Goal: Browse casually: Explore the website without a specific task or goal

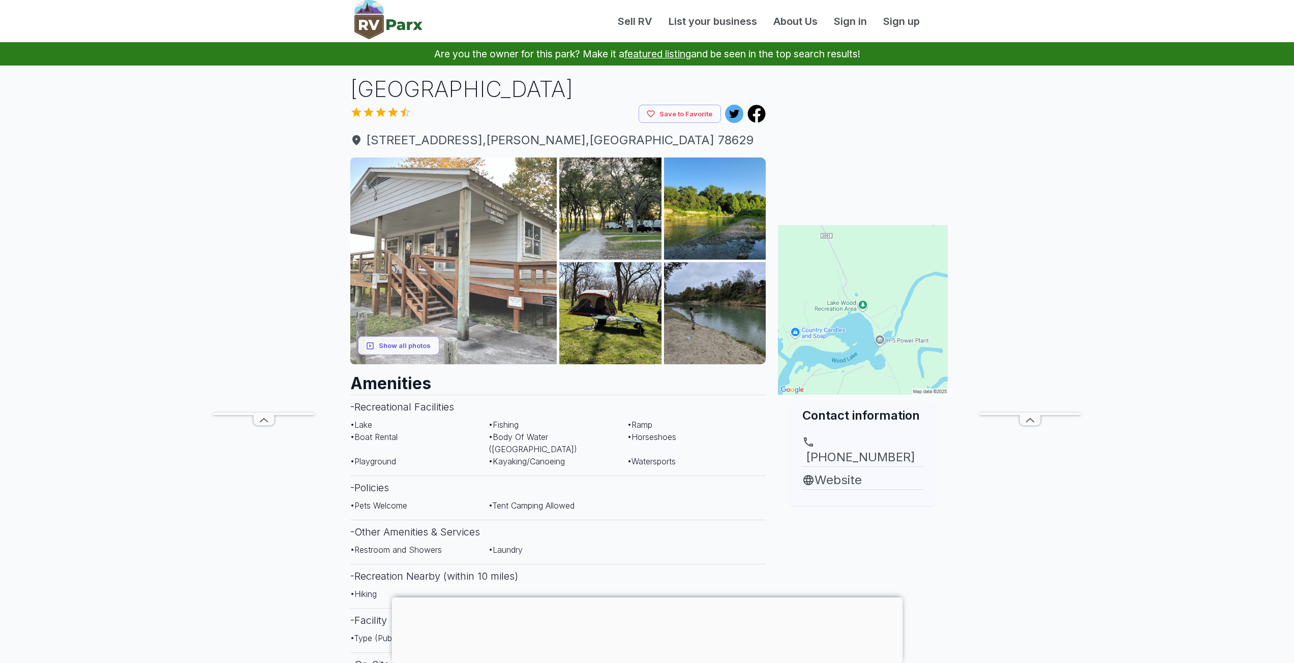
click at [450, 298] on img at bounding box center [453, 261] width 207 height 207
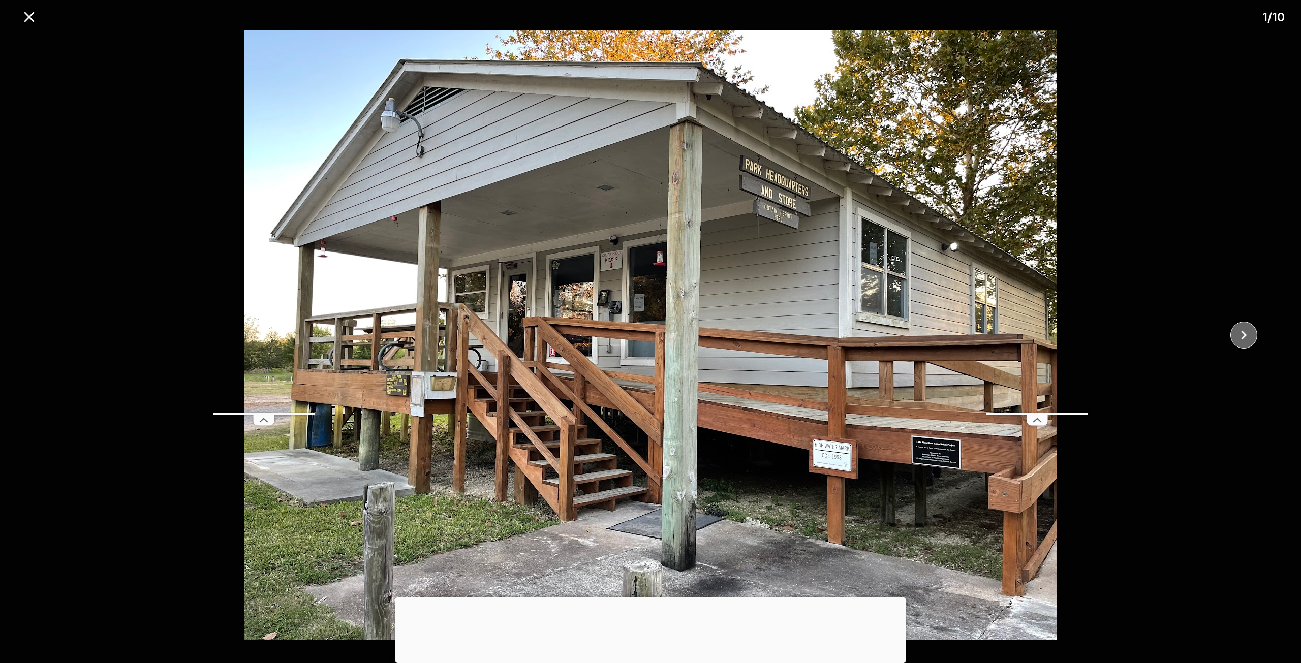
click at [1245, 332] on icon "close" at bounding box center [1244, 335] width 18 height 18
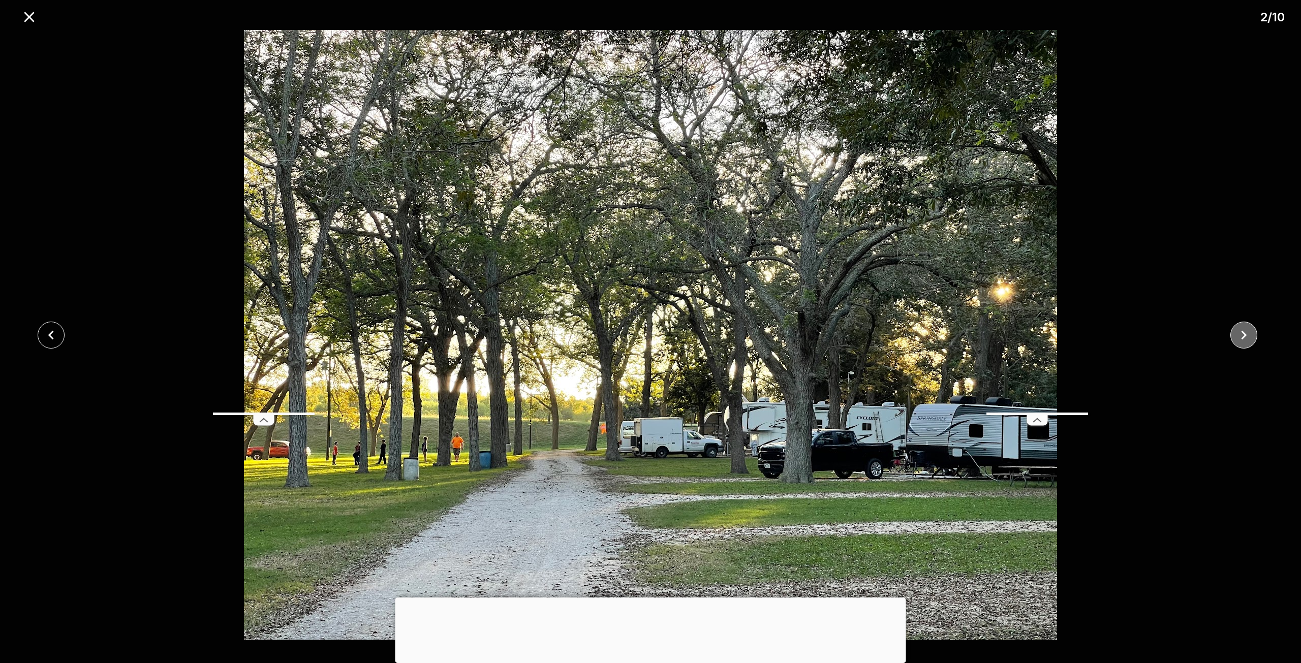
click at [1245, 332] on icon "close" at bounding box center [1244, 335] width 18 height 18
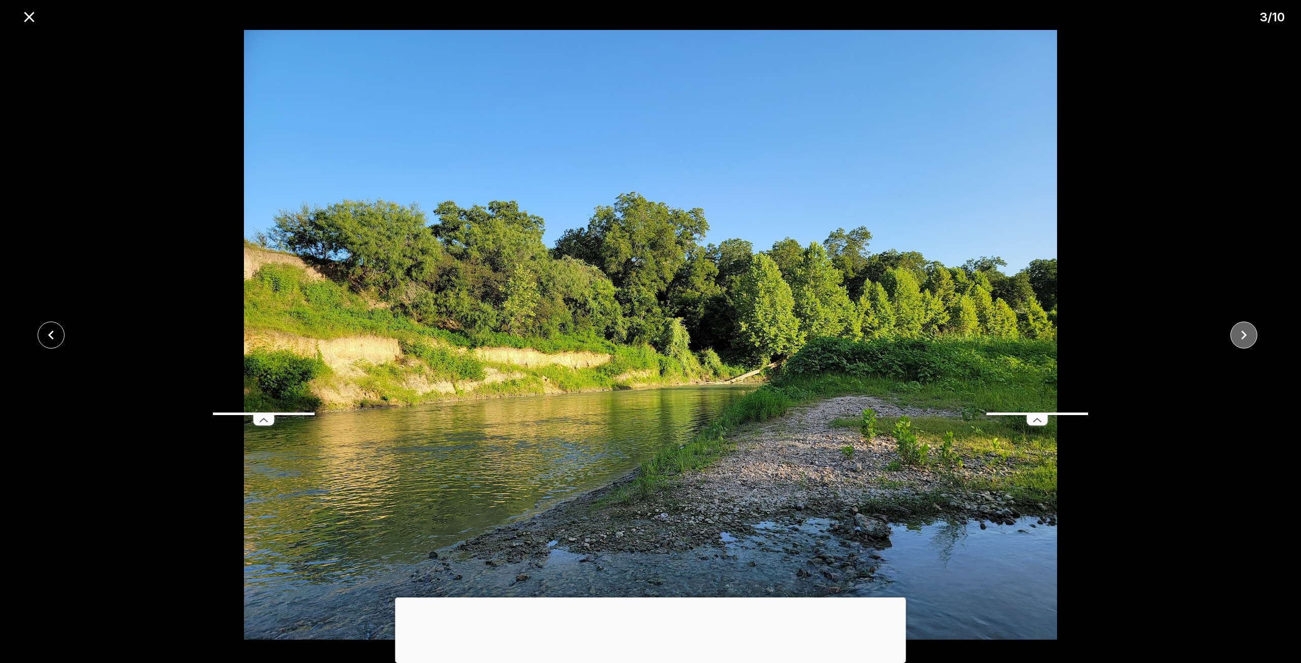
click at [1245, 332] on icon "close" at bounding box center [1244, 335] width 18 height 18
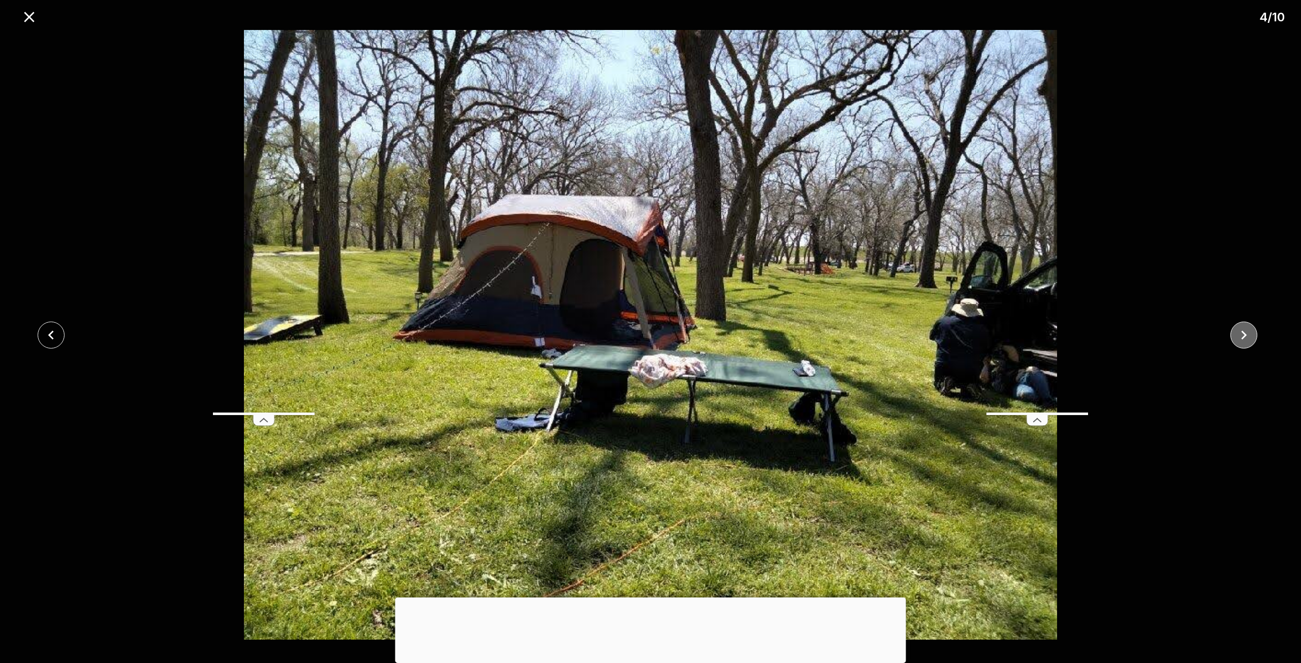
click at [1245, 332] on icon "close" at bounding box center [1244, 335] width 18 height 18
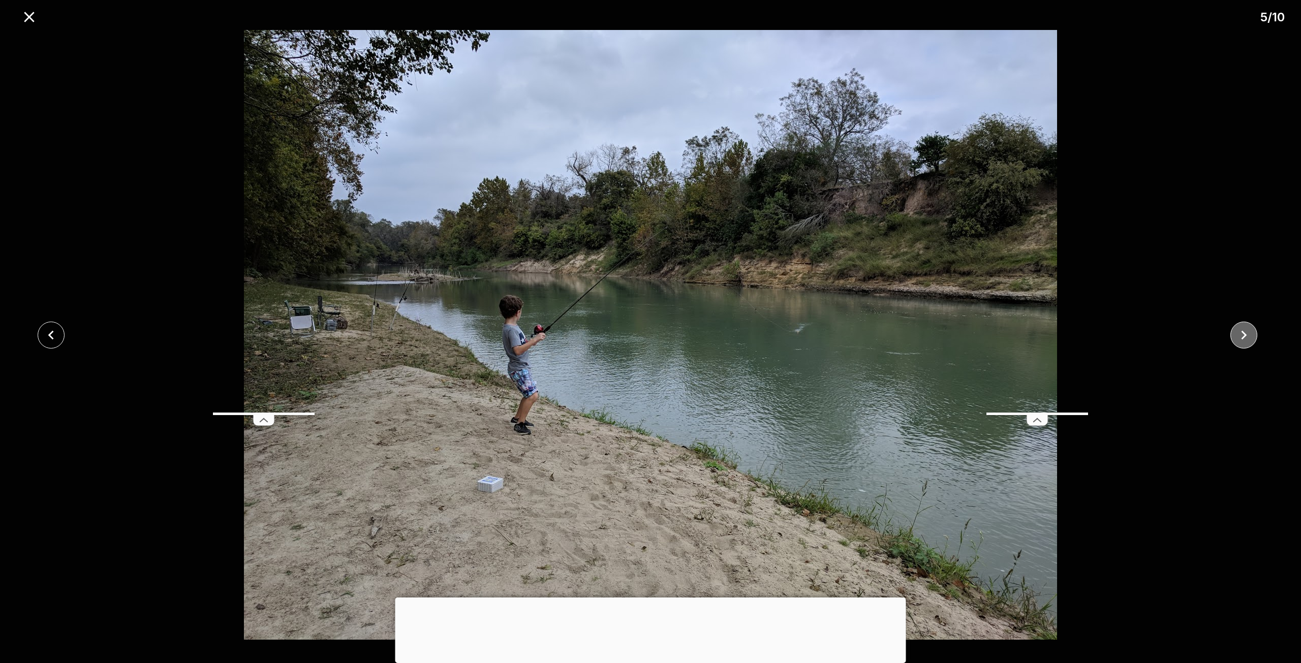
click at [1245, 333] on icon "close" at bounding box center [1244, 334] width 6 height 9
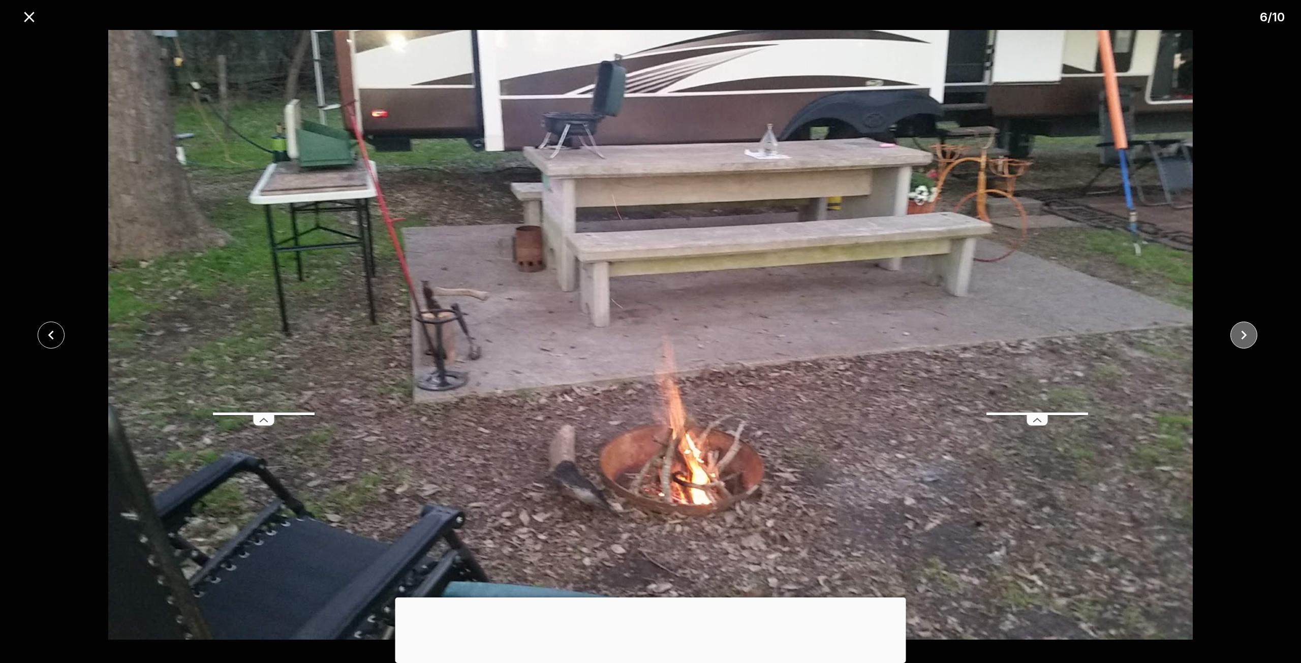
click at [1245, 333] on icon "close" at bounding box center [1244, 334] width 6 height 9
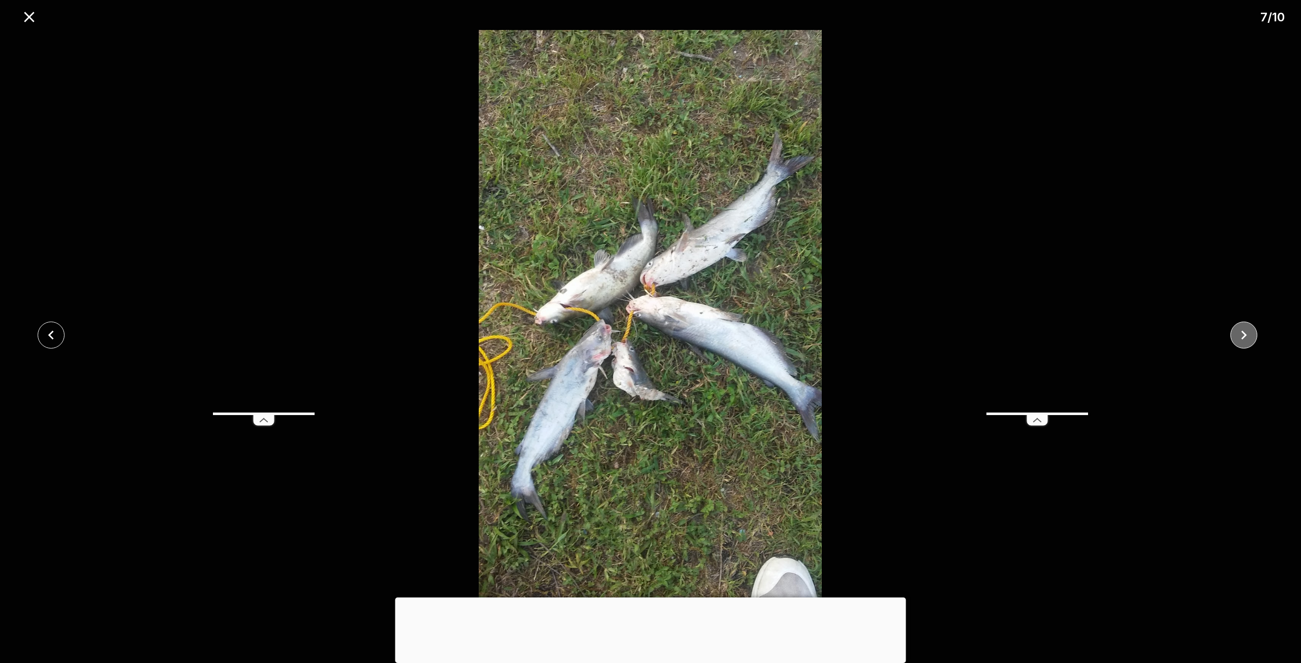
click at [1245, 333] on icon "close" at bounding box center [1244, 334] width 6 height 9
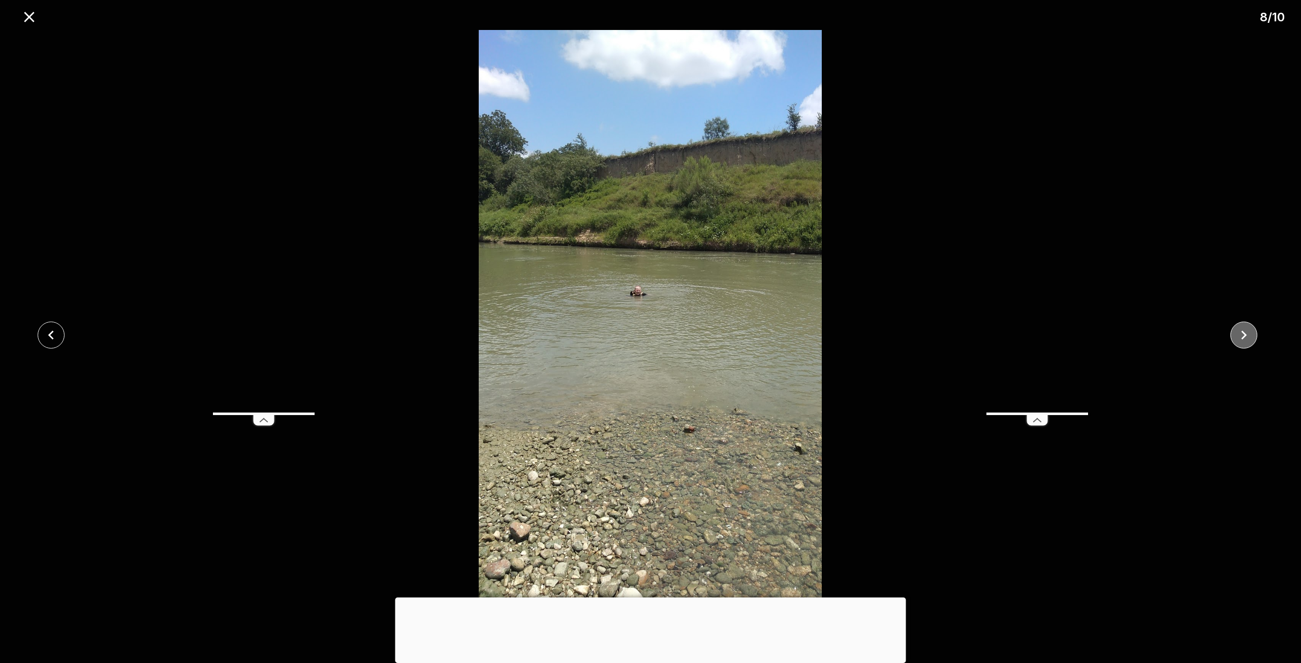
click at [1245, 333] on icon "close" at bounding box center [1244, 334] width 6 height 9
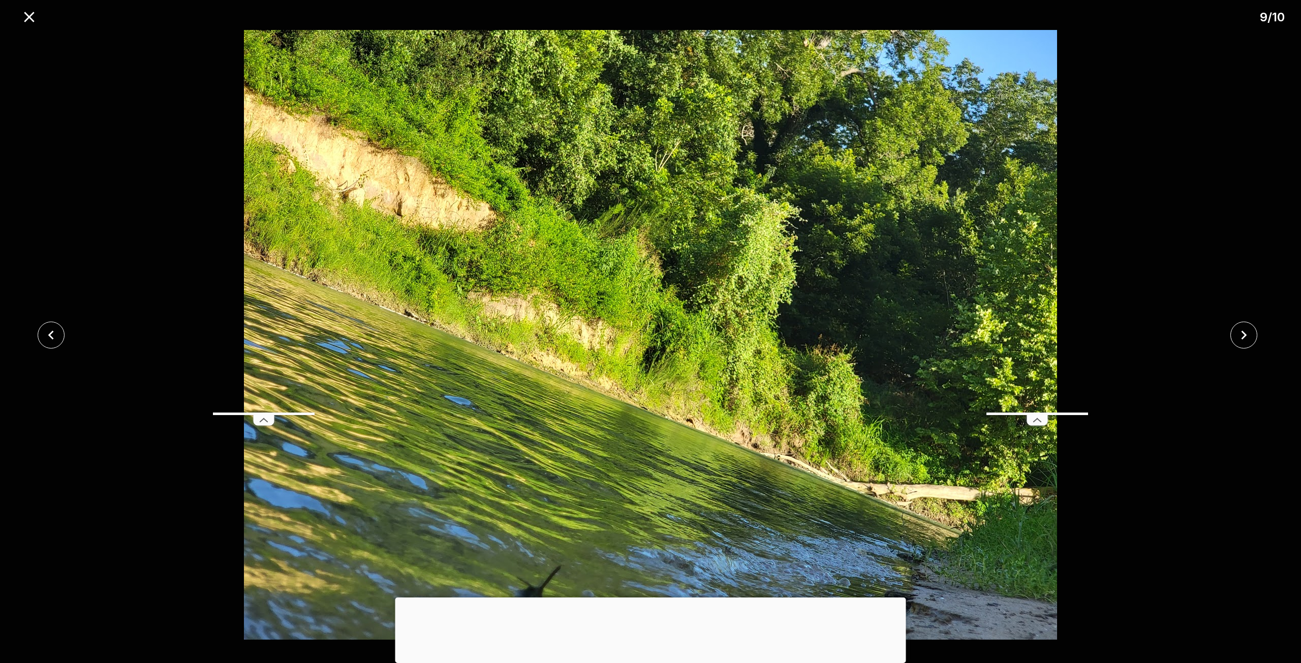
click at [1245, 334] on icon "close" at bounding box center [1244, 334] width 6 height 9
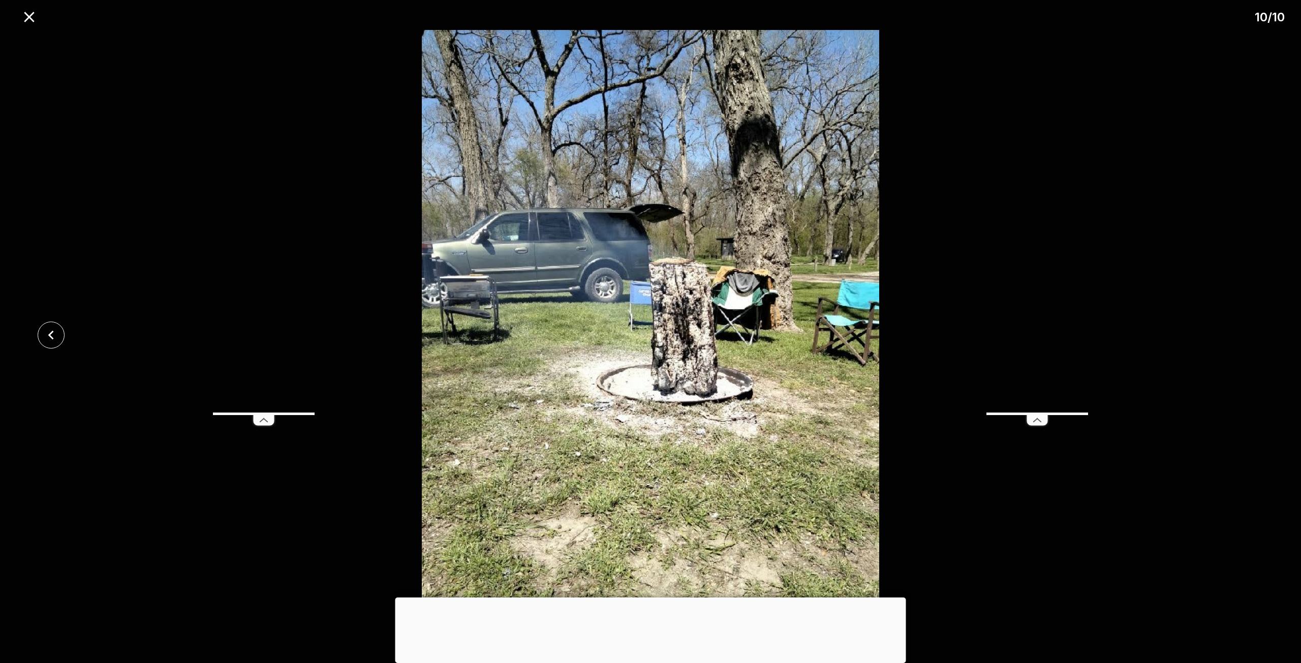
click at [1245, 334] on div at bounding box center [650, 335] width 1301 height 610
click at [29, 17] on icon "close" at bounding box center [29, 17] width 10 height 10
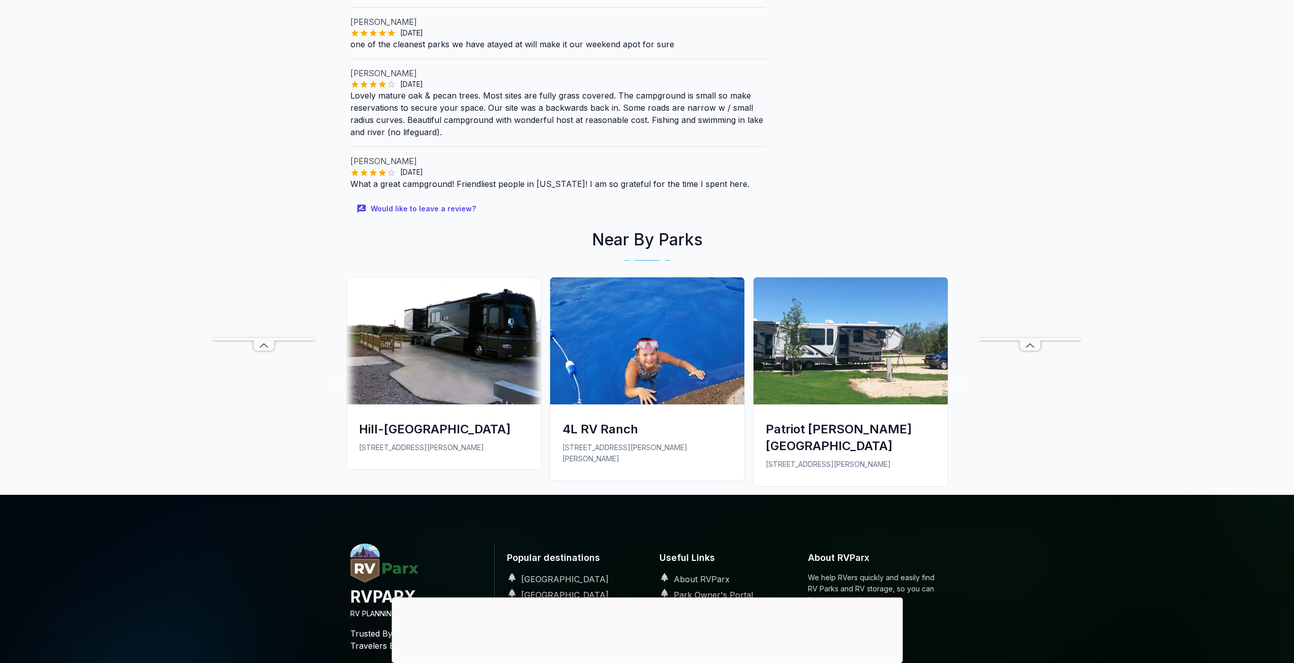
scroll to position [967, 0]
